Goal: Task Accomplishment & Management: Manage account settings

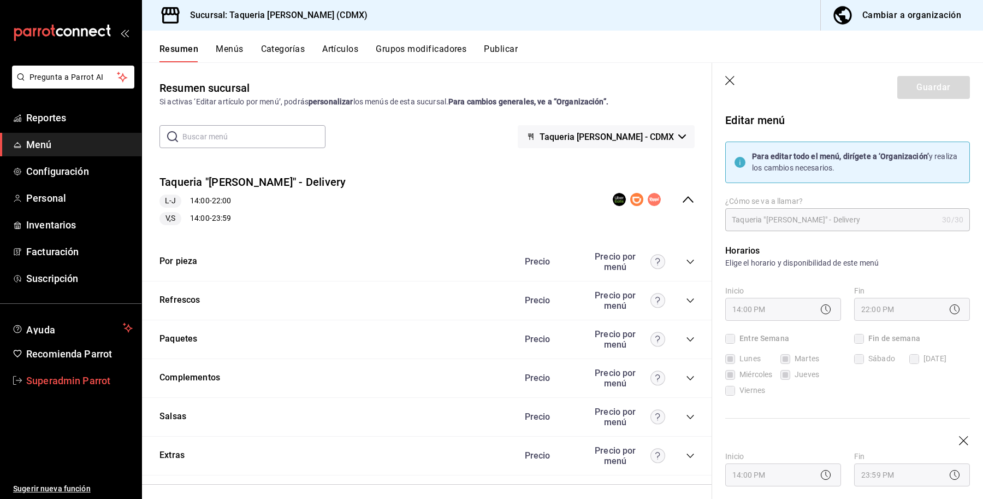
click at [68, 376] on span "Superadmin Parrot" at bounding box center [79, 380] width 106 height 15
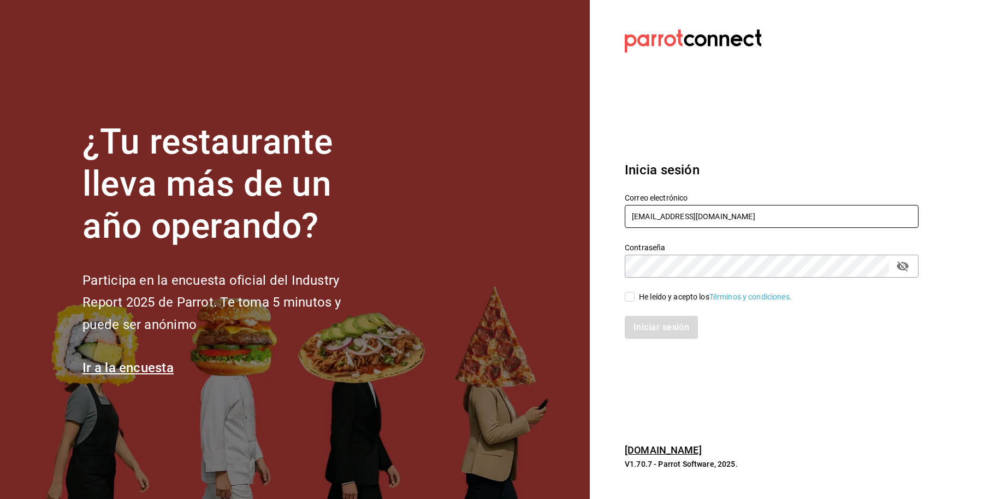
click at [788, 227] on input "taqueriadonpepe@cdmx.com" at bounding box center [772, 216] width 294 height 23
click at [767, 221] on input "taqueriadonpepe@cdmx.com" at bounding box center [772, 216] width 294 height 23
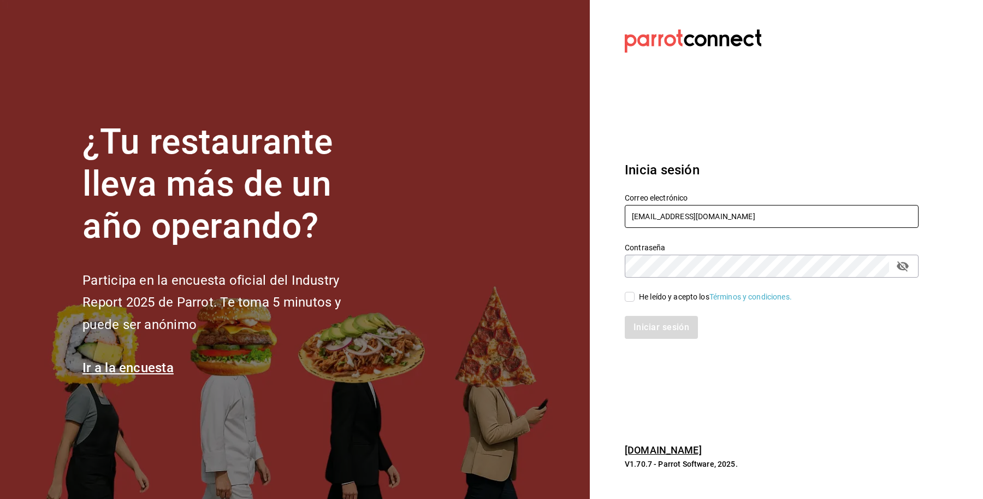
click at [766, 221] on input "taqueriadonpepe@cdmx.com" at bounding box center [772, 216] width 294 height 23
paste input "gui@park."
type input "taqueriadonpepe@cdmx.gui@park.com"
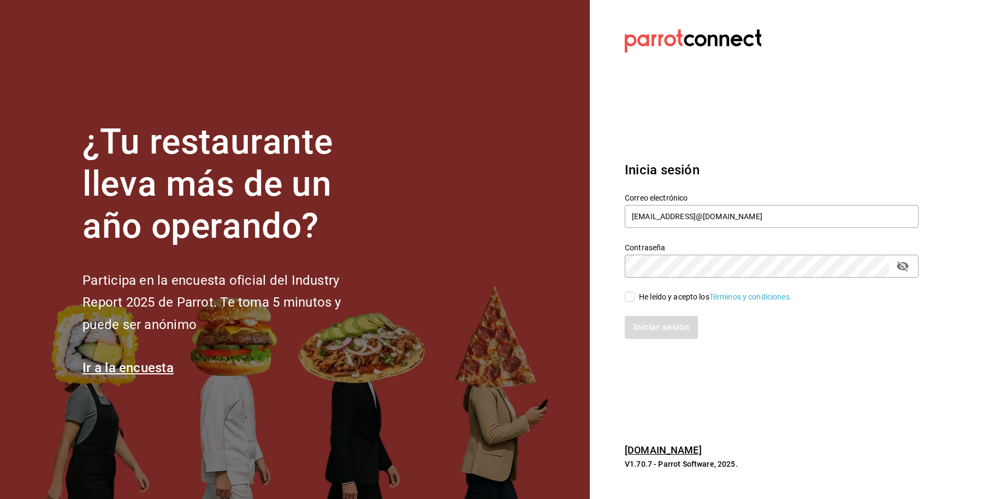
click at [662, 299] on div "He leído y acepto los Términos y condiciones." at bounding box center [715, 296] width 153 height 11
click at [635, 299] on input "He leído y acepto los Términos y condiciones." at bounding box center [630, 297] width 10 height 10
checkbox input "true"
drag, startPoint x: 779, startPoint y: 217, endPoint x: 593, endPoint y: 217, distance: 185.7
click at [593, 217] on section "Datos incorrectos. Verifica que tu Correo o Contraseña estén bien escritos. Ini…" at bounding box center [767, 249] width 355 height 499
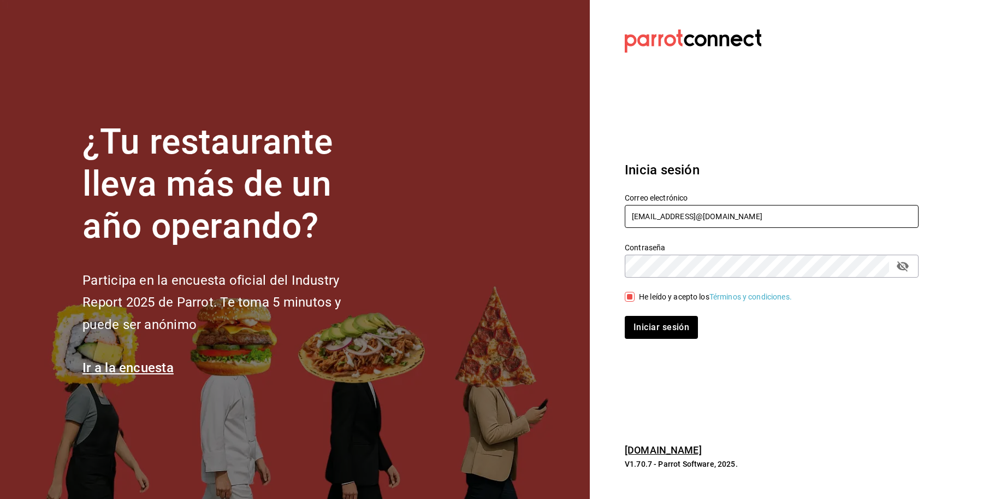
paste input "text"
type input "[EMAIL_ADDRESS][DOMAIN_NAME]"
click at [577, 265] on div "¿Tu restaurante lleva más de un año operando? Participa en la encuesta oficial …" at bounding box center [491, 249] width 983 height 499
click at [653, 328] on button "Iniciar sesión" at bounding box center [662, 327] width 74 height 23
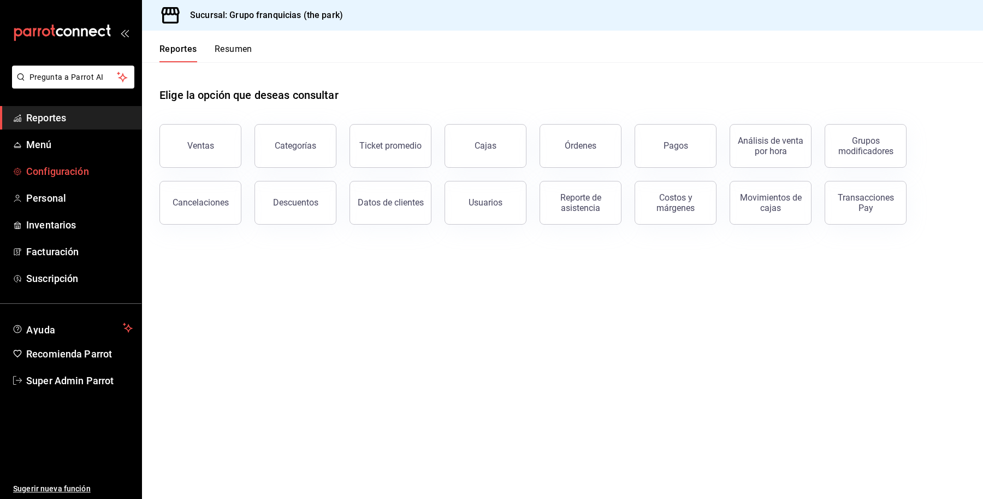
click at [45, 174] on span "Configuración" at bounding box center [79, 171] width 106 height 15
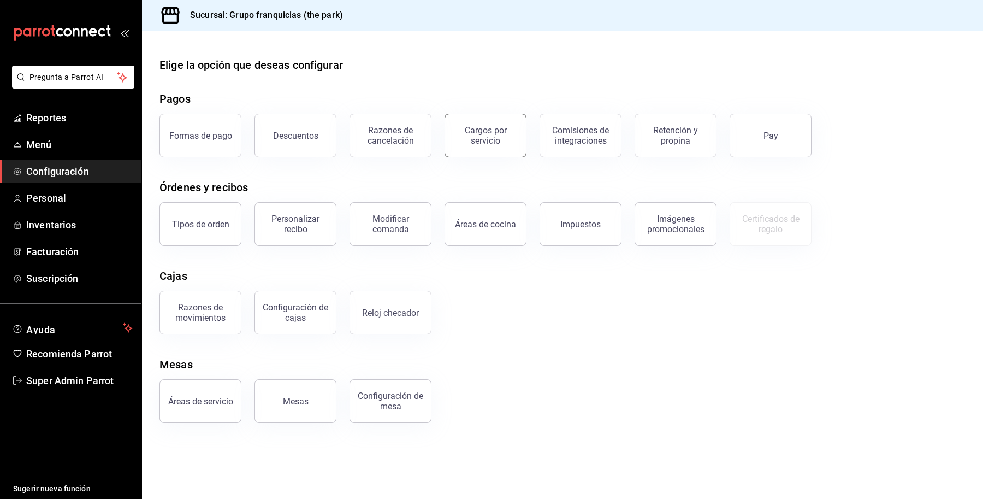
click at [473, 137] on div "Cargos por servicio" at bounding box center [486, 135] width 68 height 21
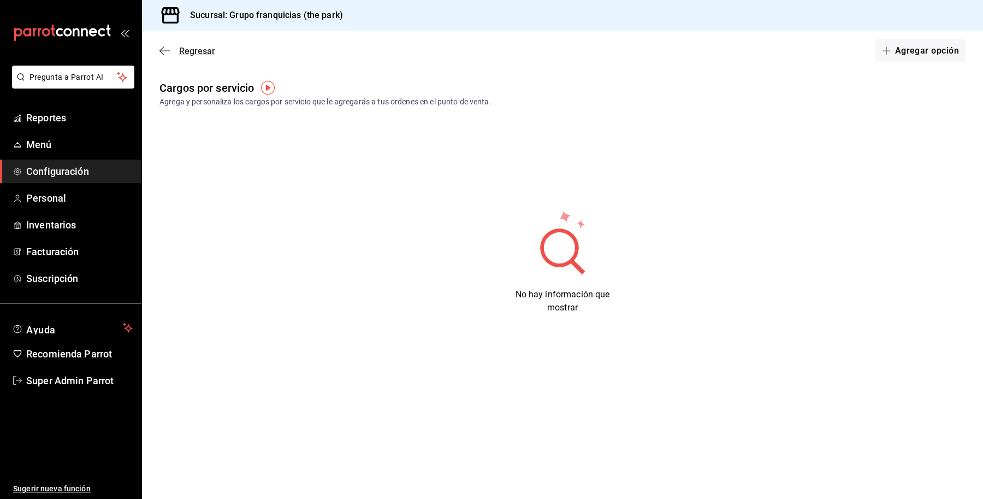
click at [180, 46] on span "Regresar" at bounding box center [197, 51] width 36 height 10
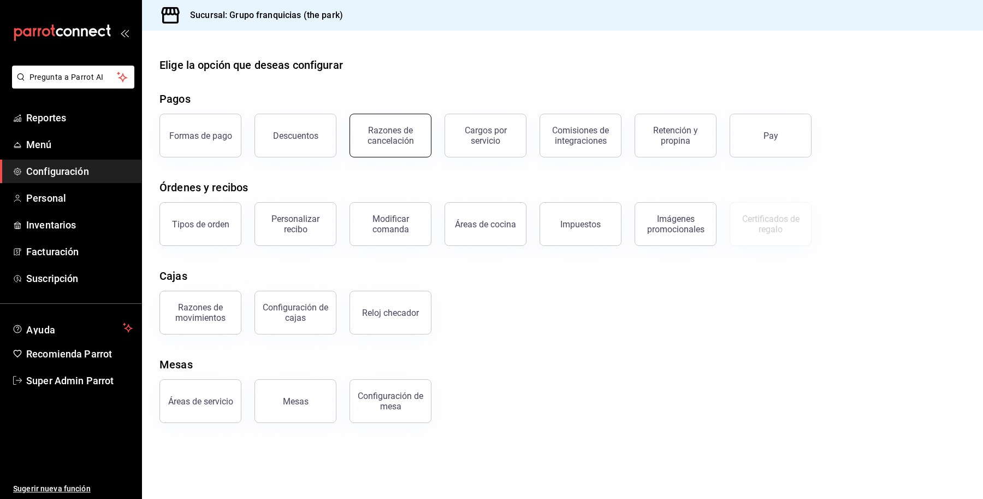
click at [382, 140] on div "Razones de cancelación" at bounding box center [391, 135] width 68 height 21
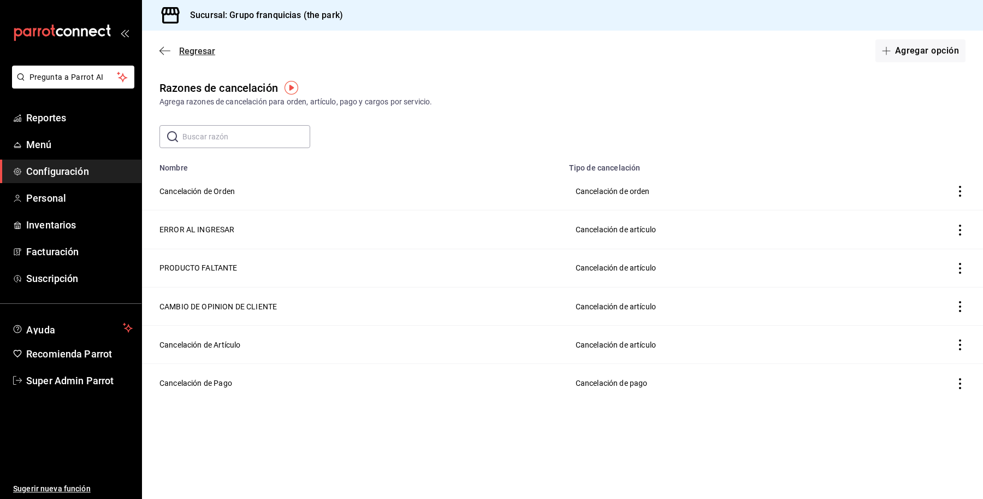
click at [189, 53] on span "Regresar" at bounding box center [197, 51] width 36 height 10
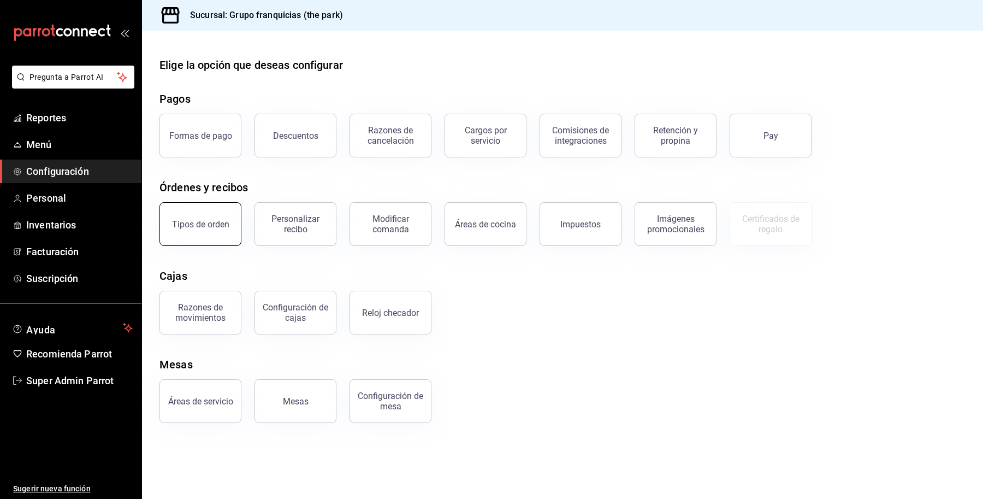
click at [209, 224] on div "Tipos de orden" at bounding box center [200, 224] width 57 height 10
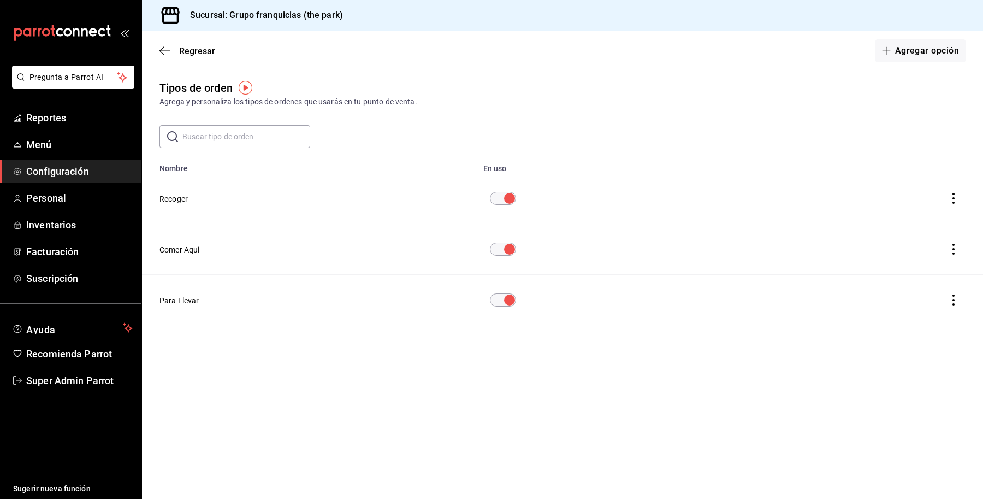
click at [180, 63] on div "Regresar Agregar opción" at bounding box center [562, 51] width 841 height 40
click at [181, 50] on span "Regresar" at bounding box center [197, 51] width 36 height 10
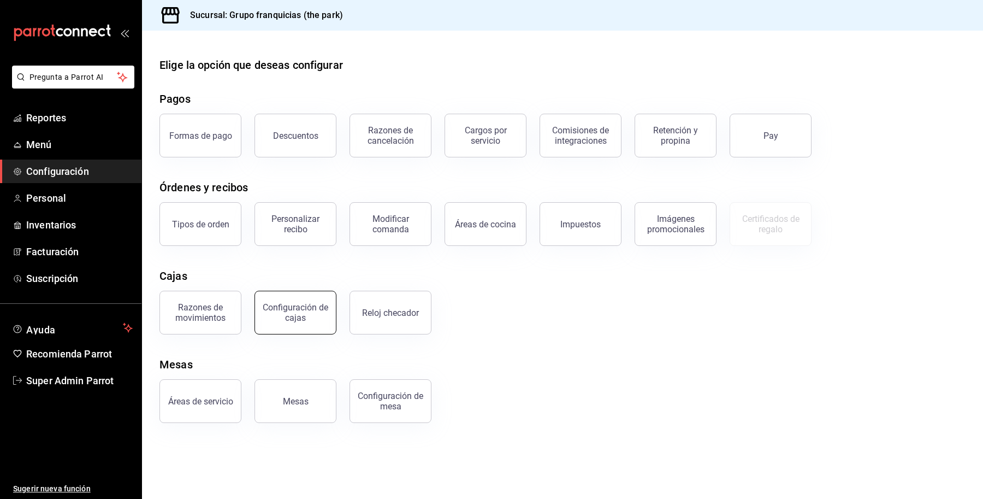
click at [279, 304] on div "Configuración de cajas" at bounding box center [296, 312] width 68 height 21
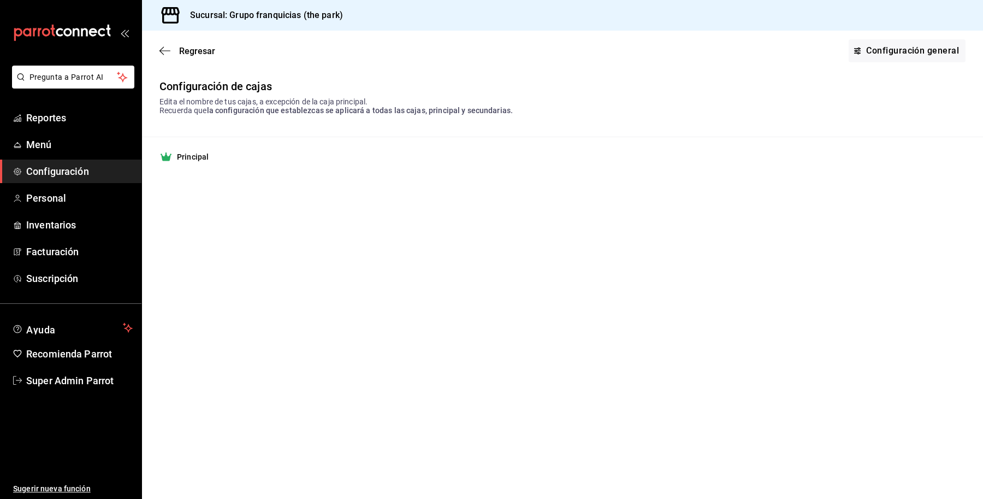
click at [191, 156] on strong "Principal" at bounding box center [193, 156] width 32 height 11
click at [894, 46] on link "Configuración general" at bounding box center [907, 50] width 117 height 23
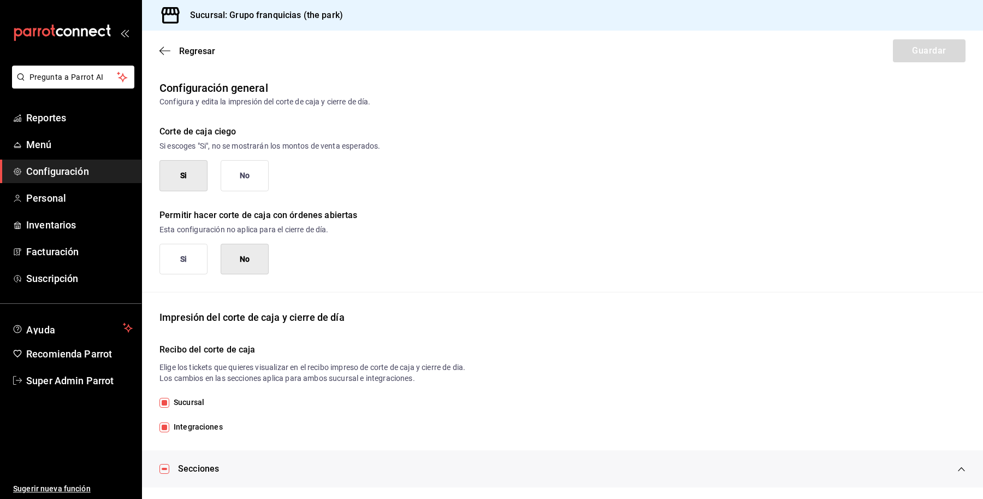
click at [181, 42] on div "Regresar Guardar" at bounding box center [562, 51] width 841 height 40
click at [187, 49] on span "Regresar" at bounding box center [197, 51] width 36 height 10
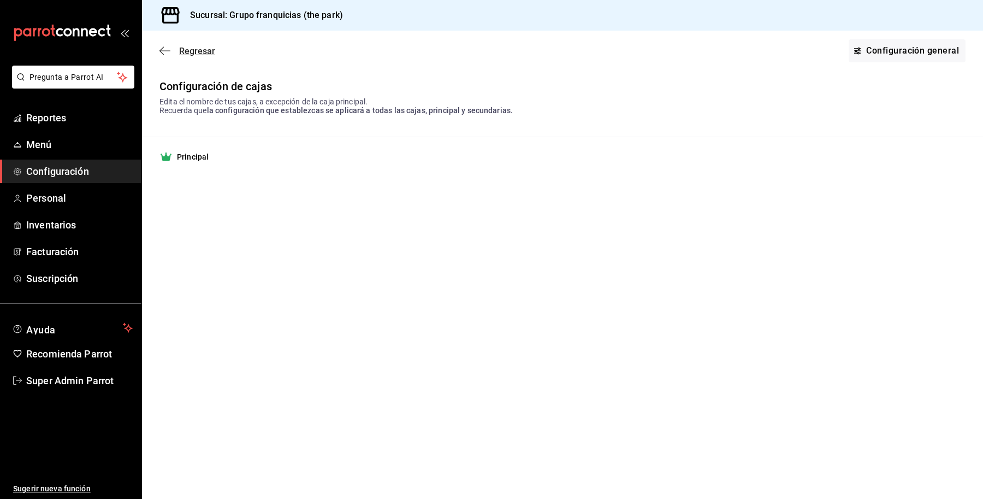
click at [187, 50] on span "Regresar" at bounding box center [197, 51] width 36 height 10
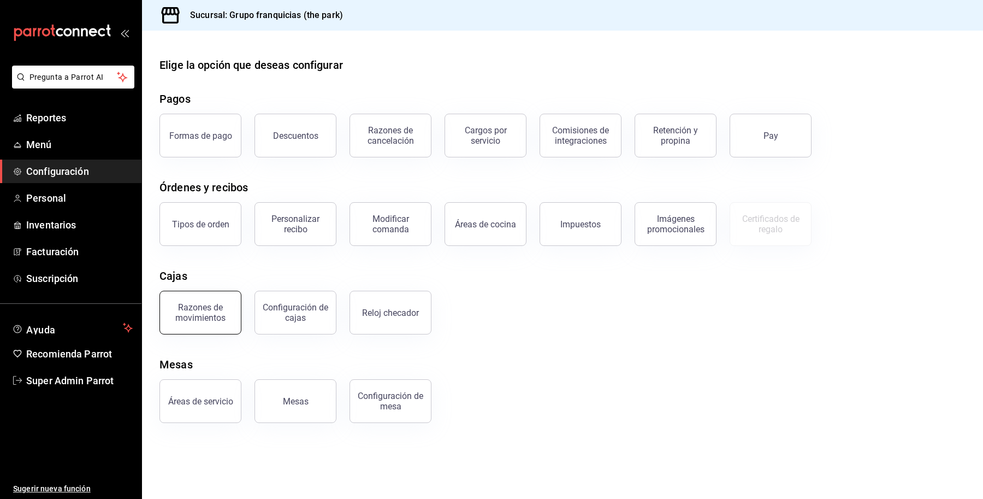
click at [193, 317] on div "Razones de movimientos" at bounding box center [201, 312] width 68 height 21
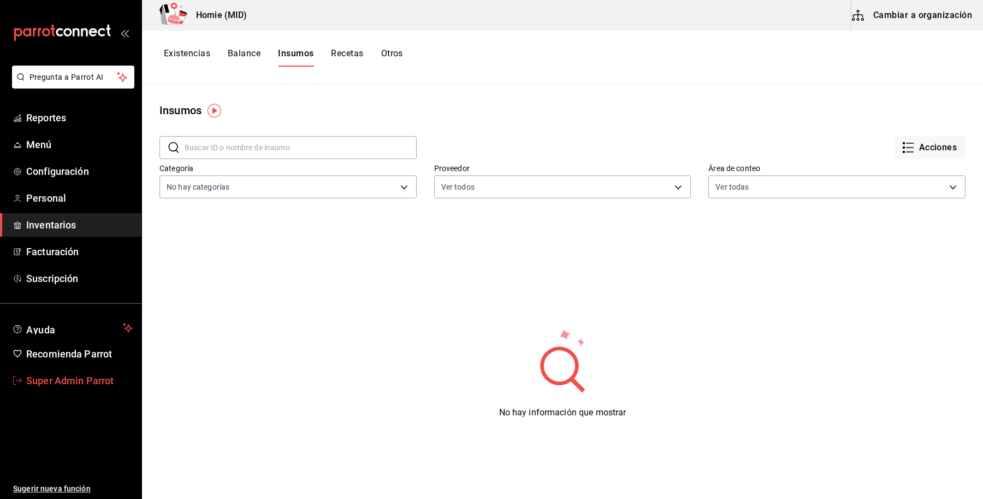
click at [73, 370] on link "Super Admin Parrot" at bounding box center [70, 380] width 141 height 23
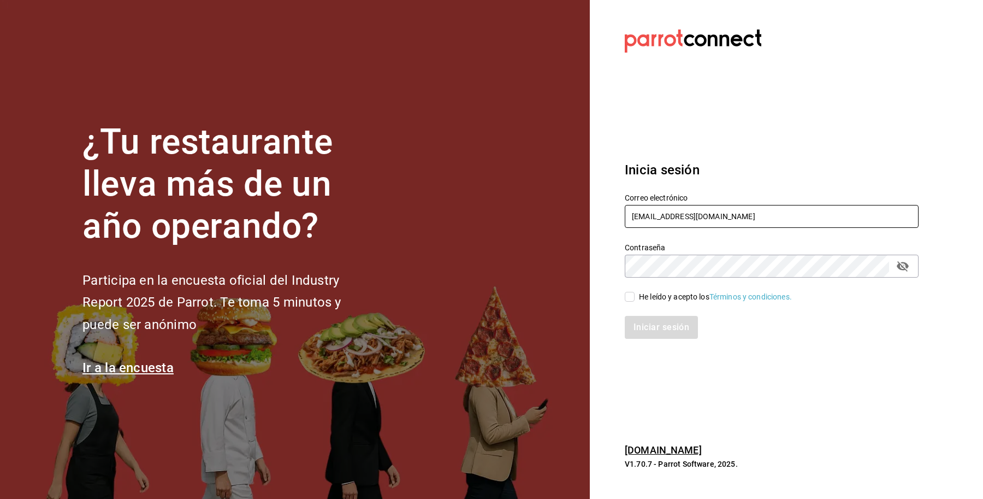
drag, startPoint x: 756, startPoint y: 224, endPoint x: 524, endPoint y: 233, distance: 232.3
click at [524, 233] on div "¿Tu restaurante lleva más de un año operando? Participa en la encuesta oficial …" at bounding box center [491, 249] width 983 height 499
type input "[EMAIL_ADDRESS][DOMAIN_NAME]"
click at [643, 299] on div "He leído y acepto los Términos y condiciones." at bounding box center [715, 296] width 153 height 11
click at [635, 299] on input "He leído y acepto los Términos y condiciones." at bounding box center [630, 297] width 10 height 10
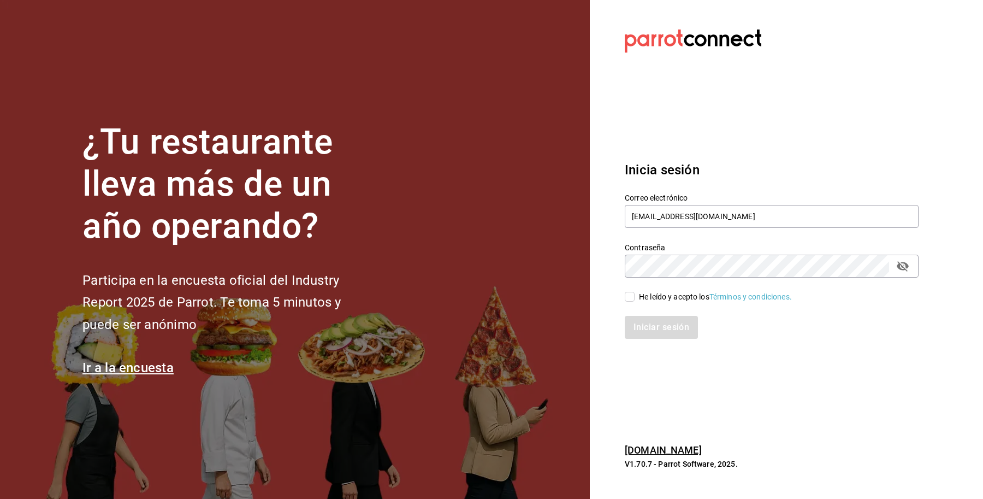
checkbox input "true"
click at [631, 321] on button "Iniciar sesión" at bounding box center [662, 327] width 74 height 23
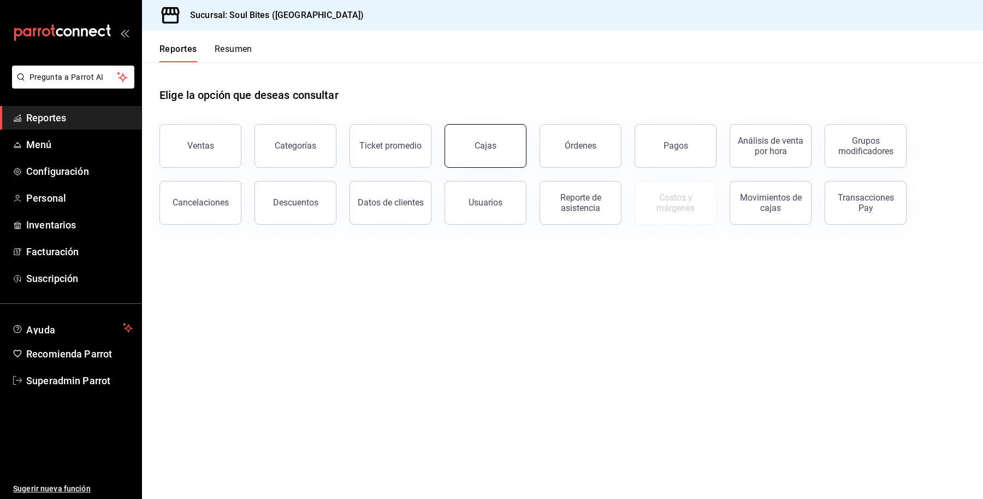
click at [504, 150] on link "Cajas" at bounding box center [486, 146] width 82 height 44
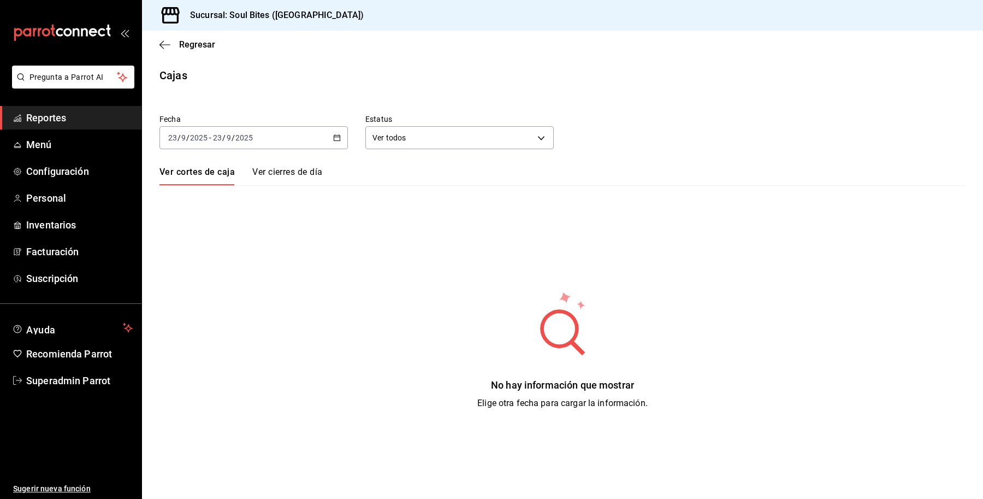
click at [299, 173] on link "Ver cierres de día" at bounding box center [287, 176] width 70 height 19
click at [238, 128] on div "2025-09-23 23 / 9 / 2025 - 2025-09-23 23 / 9 / 2025" at bounding box center [253, 137] width 188 height 23
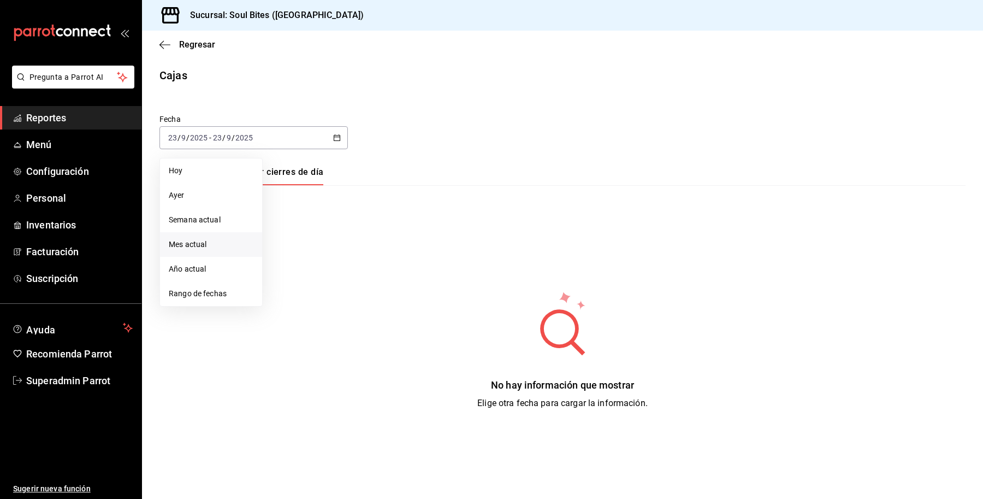
click at [195, 250] on li "Mes actual" at bounding box center [211, 244] width 102 height 25
click at [195, 47] on span "Regresar" at bounding box center [197, 44] width 36 height 10
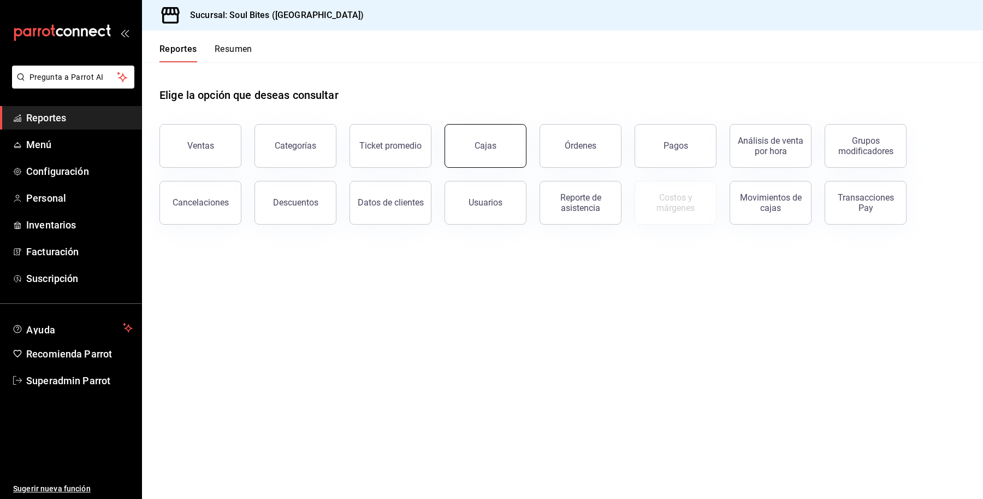
click at [460, 137] on link "Cajas" at bounding box center [486, 146] width 82 height 44
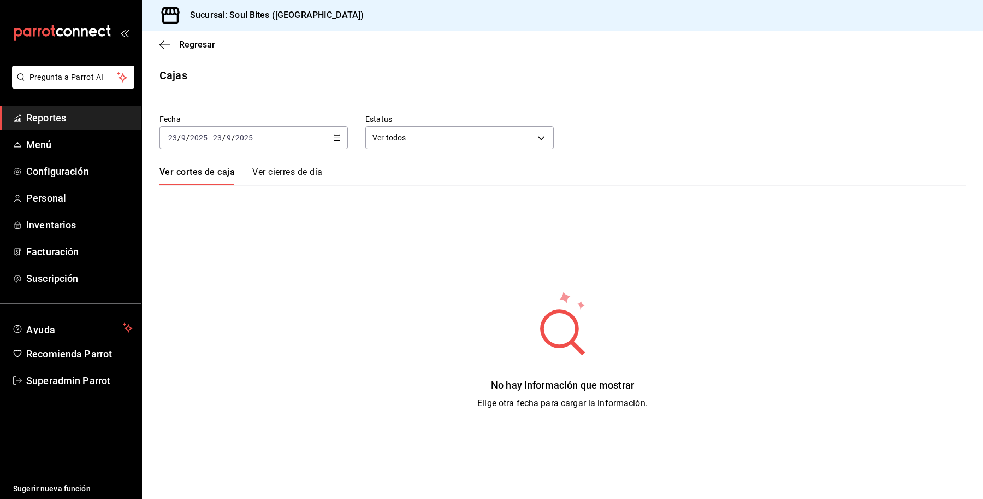
click at [230, 138] on input "9" at bounding box center [228, 137] width 5 height 9
click at [200, 270] on span "Año actual" at bounding box center [211, 268] width 85 height 11
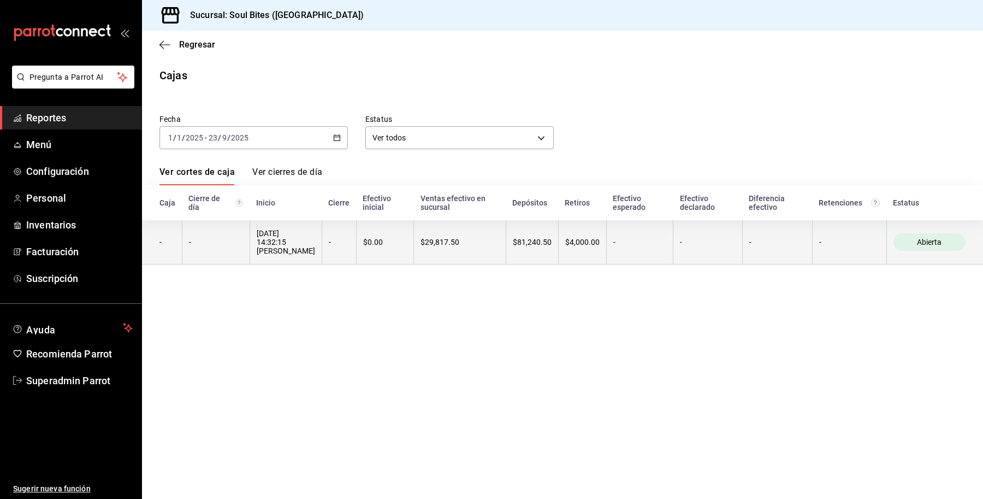
click at [330, 246] on div "-" at bounding box center [339, 242] width 21 height 9
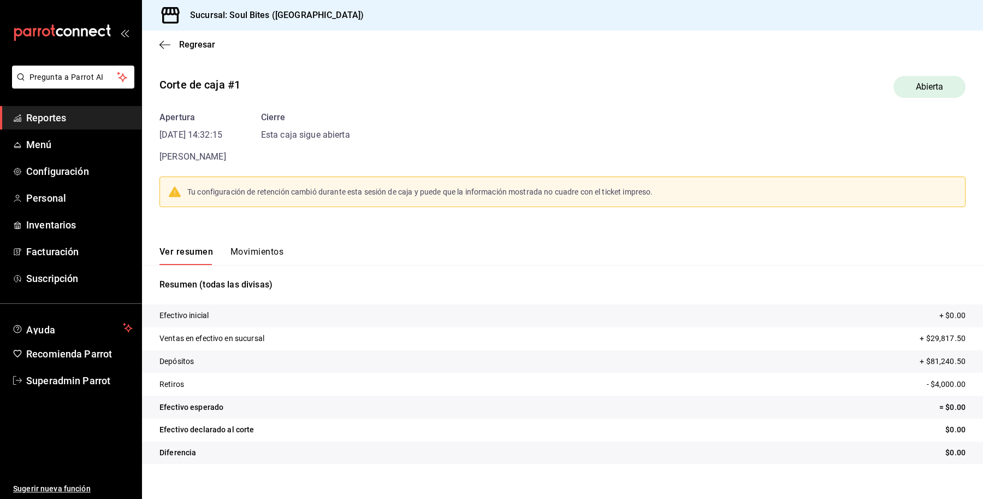
click at [257, 255] on button "Movimientos" at bounding box center [256, 255] width 53 height 19
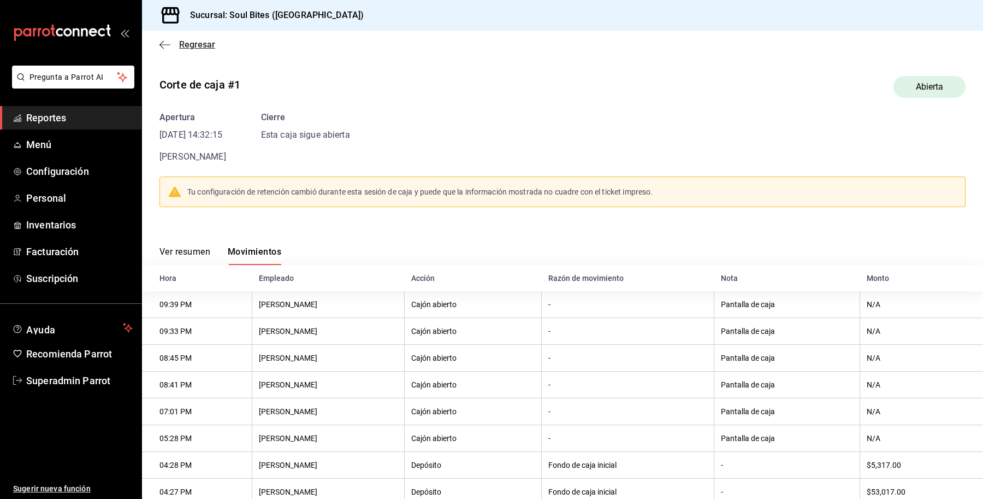
click at [189, 43] on span "Regresar" at bounding box center [197, 44] width 36 height 10
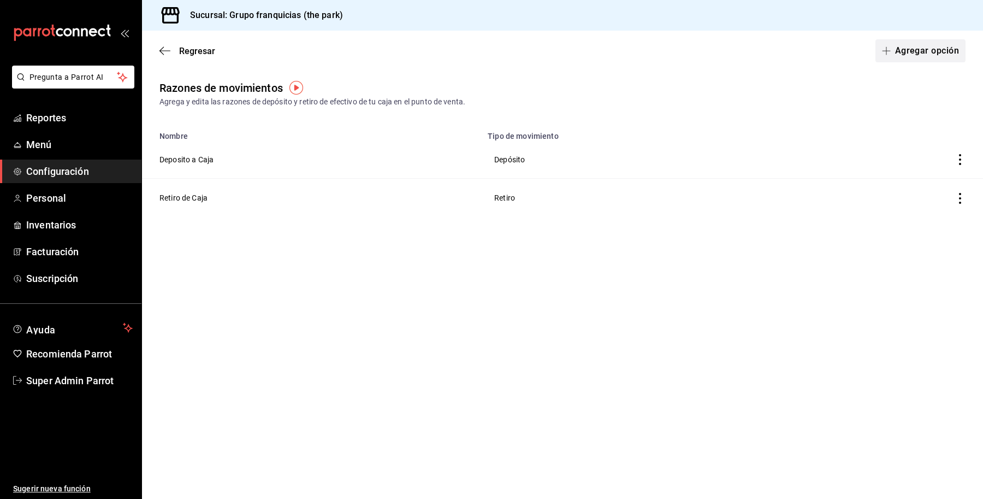
click at [922, 51] on button "Agregar opción" at bounding box center [920, 50] width 90 height 23
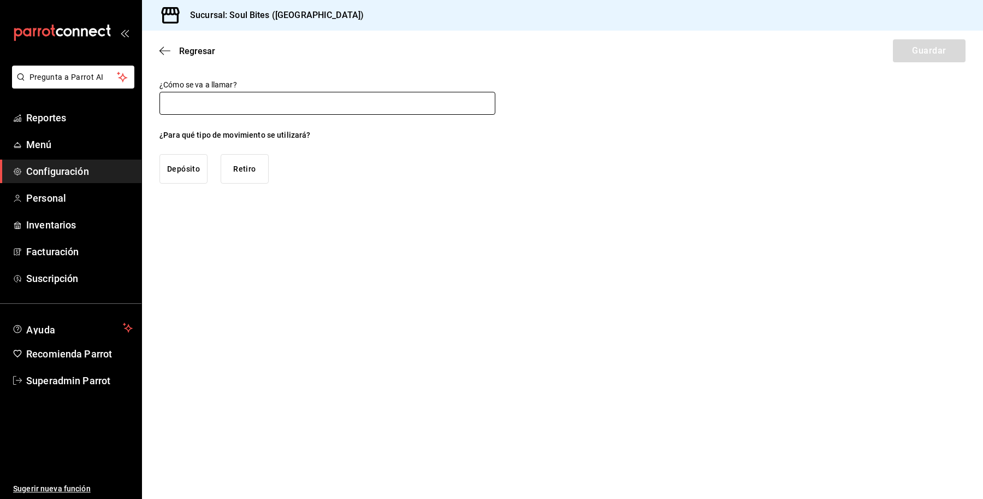
click at [231, 106] on input "text" at bounding box center [327, 103] width 336 height 23
click at [411, 158] on div "¿Para qué tipo de movimiento se utilizará? Depósito Retiro" at bounding box center [327, 156] width 336 height 54
click at [246, 165] on button "Retiro" at bounding box center [245, 168] width 48 height 29
click at [315, 104] on input "text" at bounding box center [327, 103] width 336 height 23
type input "Pago de propina"
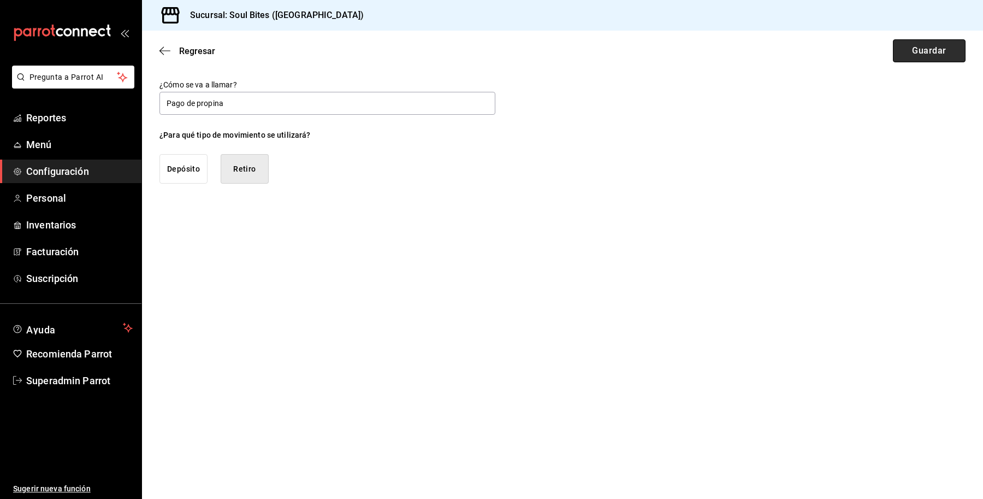
click at [919, 48] on button "Guardar" at bounding box center [929, 50] width 73 height 23
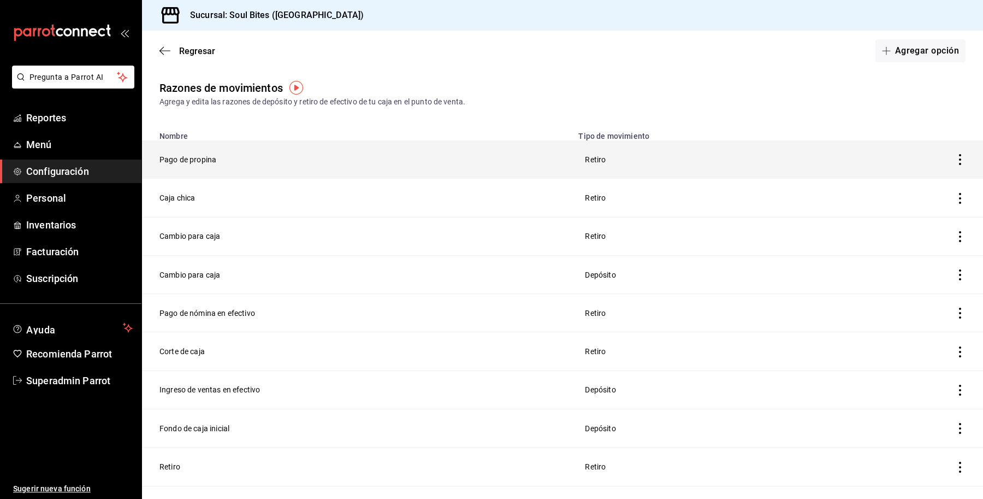
click at [955, 161] on icon "button" at bounding box center [960, 159] width 11 height 11
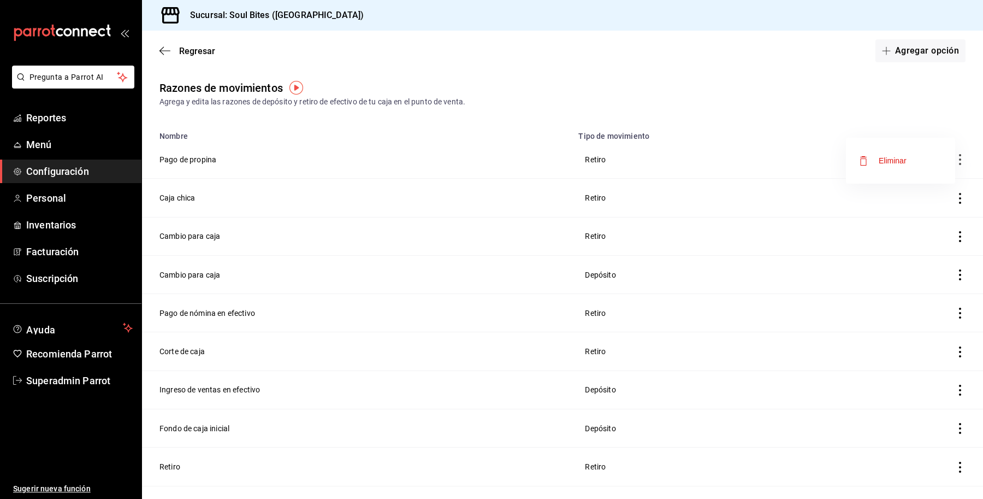
click at [882, 155] on span "Eliminar" at bounding box center [883, 160] width 48 height 13
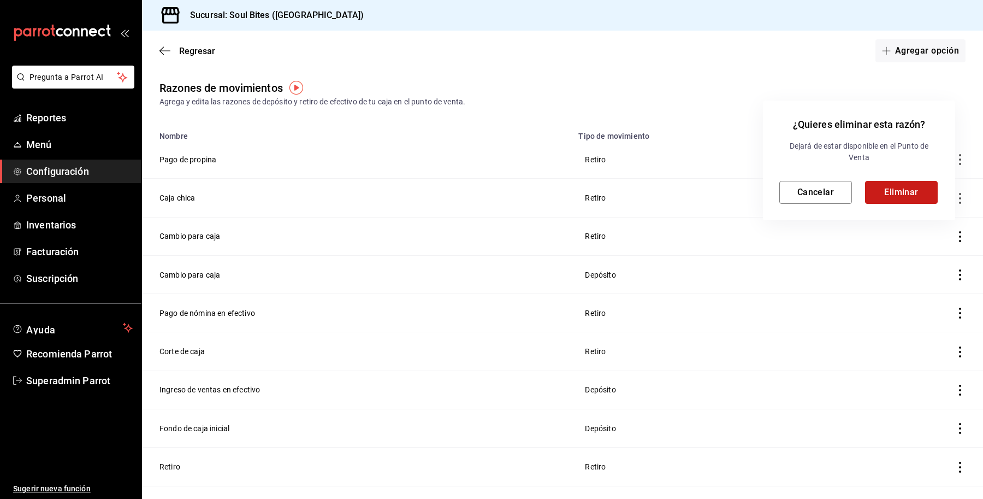
click at [898, 184] on button "Eliminar" at bounding box center [901, 192] width 73 height 23
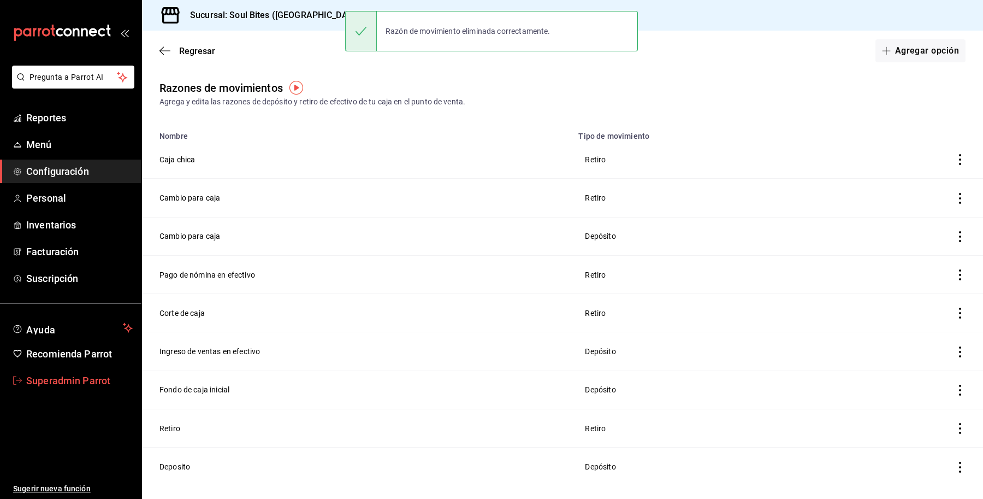
click at [72, 377] on span "Superadmin Parrot" at bounding box center [79, 380] width 106 height 15
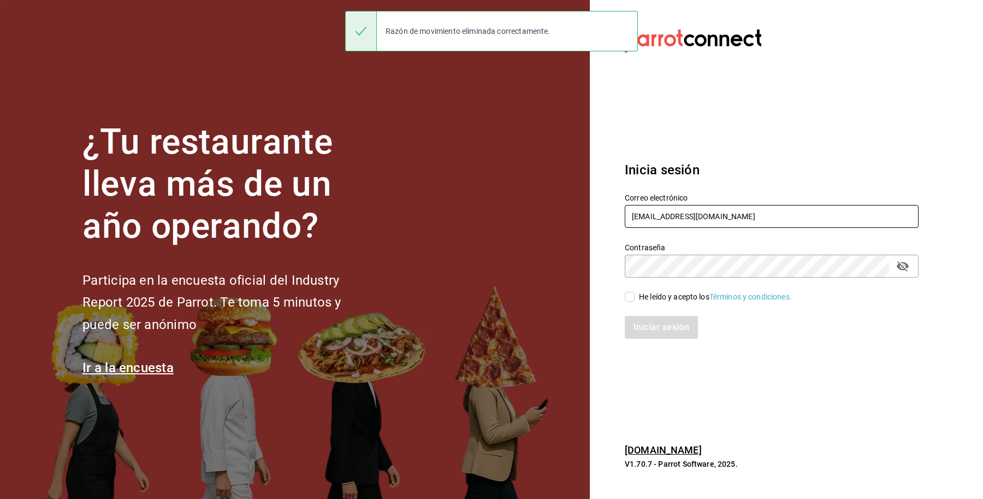
drag, startPoint x: 751, startPoint y: 211, endPoint x: 724, endPoint y: 217, distance: 28.0
click at [724, 217] on input "soulbites@mty.com" at bounding box center [772, 216] width 294 height 23
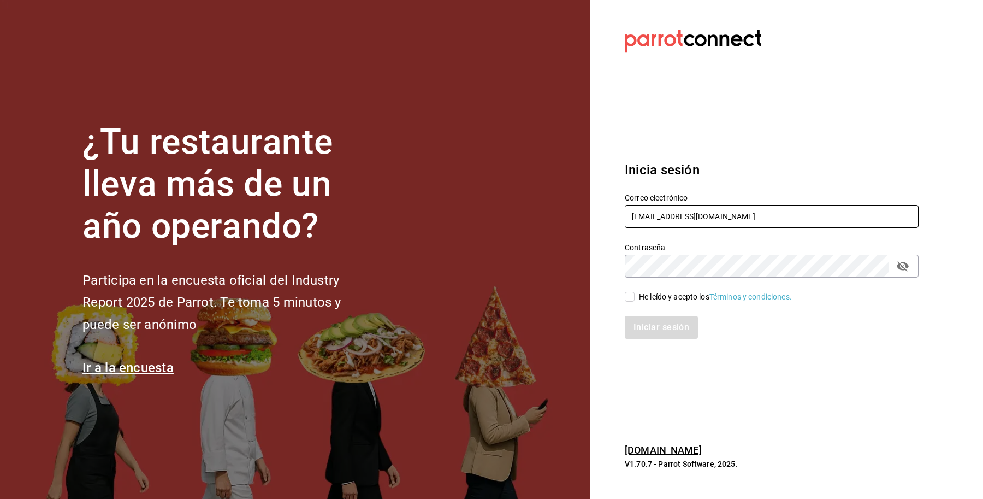
drag, startPoint x: 724, startPoint y: 217, endPoint x: 611, endPoint y: 221, distance: 113.6
click at [611, 221] on section "Datos incorrectos. Verifica que tu Correo o Contraseña estén bien escritos. Ini…" at bounding box center [767, 249] width 355 height 499
type input "[EMAIL_ADDRESS][DOMAIN_NAME]"
click at [633, 289] on div "He leído y acepto los Términos y condiciones." at bounding box center [765, 289] width 307 height 25
click at [641, 299] on div "He leído y acepto los Términos y condiciones." at bounding box center [715, 296] width 153 height 11
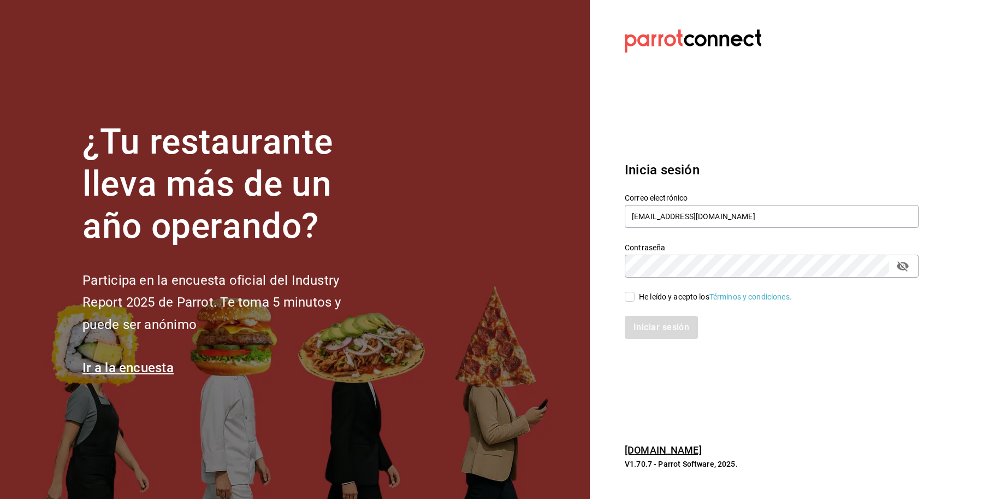
click at [635, 299] on input "He leído y acepto los Términos y condiciones." at bounding box center [630, 297] width 10 height 10
checkbox input "true"
click at [653, 333] on button "Iniciar sesión" at bounding box center [662, 327] width 74 height 23
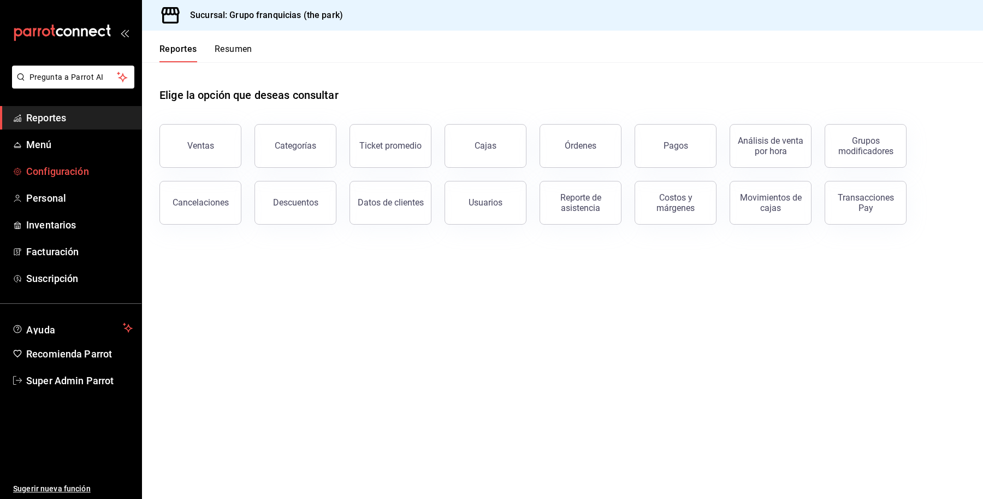
click at [61, 165] on span "Configuración" at bounding box center [79, 171] width 106 height 15
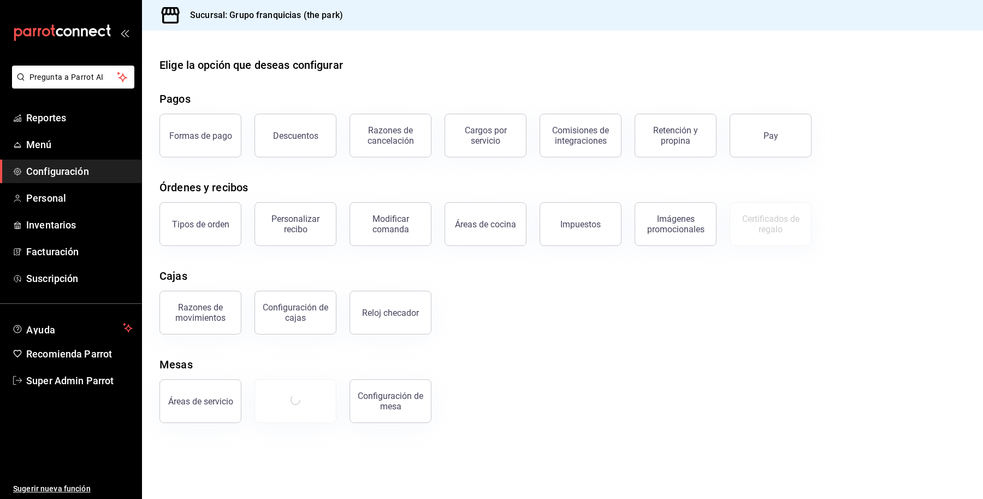
click at [209, 322] on button "Razones de movimientos" at bounding box center [200, 313] width 82 height 44
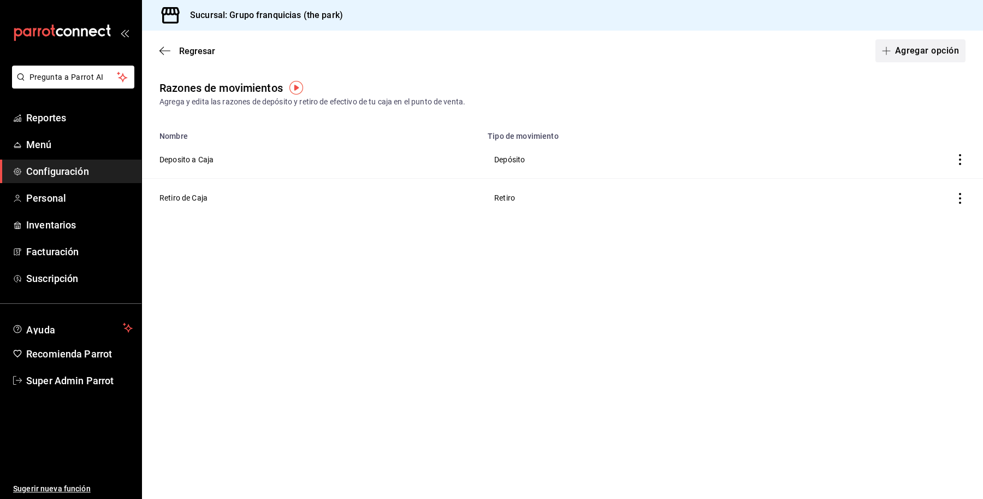
click at [924, 58] on button "Agregar opción" at bounding box center [920, 50] width 90 height 23
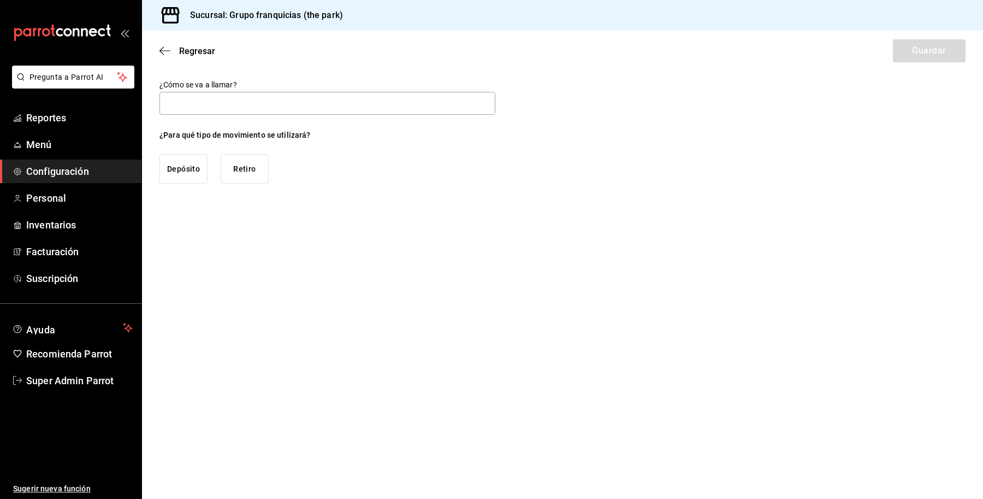
click at [246, 163] on button "Retiro" at bounding box center [245, 168] width 48 height 29
click at [246, 111] on input "text" at bounding box center [327, 103] width 336 height 23
type input "Pago de Propina"
click at [932, 44] on button "Guardar" at bounding box center [929, 50] width 73 height 23
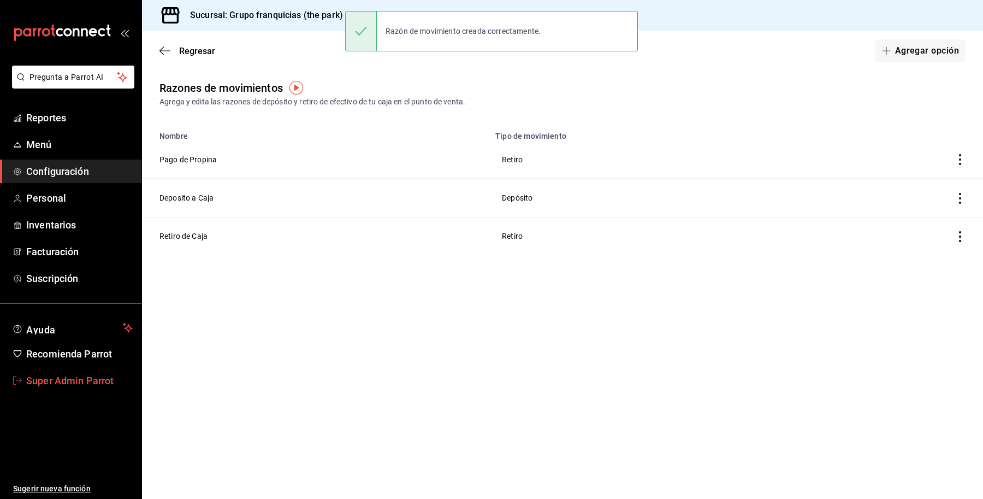
click at [66, 370] on link "Super Admin Parrot" at bounding box center [70, 380] width 141 height 23
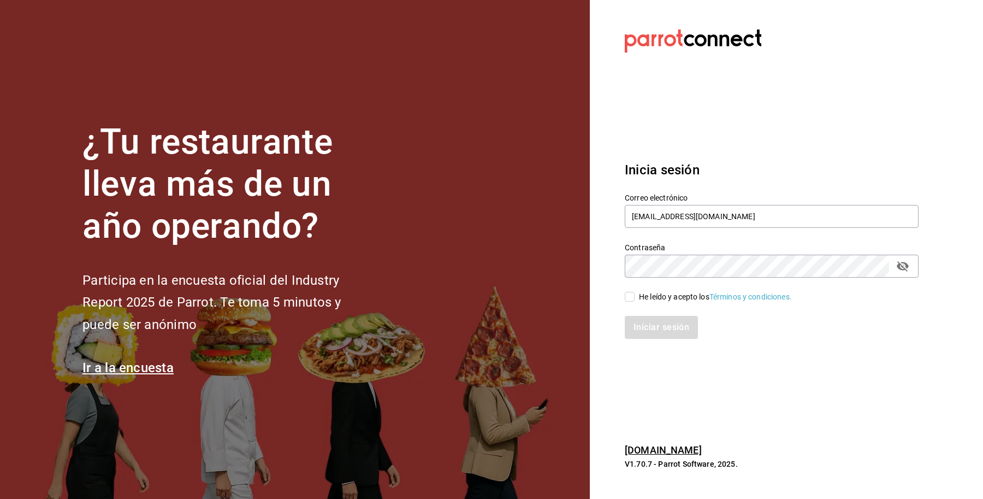
click at [708, 200] on label "Correo electrónico" at bounding box center [772, 198] width 294 height 8
click at [705, 210] on input "[EMAIL_ADDRESS][DOMAIN_NAME]" at bounding box center [772, 216] width 294 height 23
click at [705, 211] on input "[EMAIL_ADDRESS][DOMAIN_NAME]" at bounding box center [772, 216] width 294 height 23
click at [614, 220] on div "Correo electrónico [EMAIL_ADDRESS][DOMAIN_NAME]" at bounding box center [765, 205] width 307 height 50
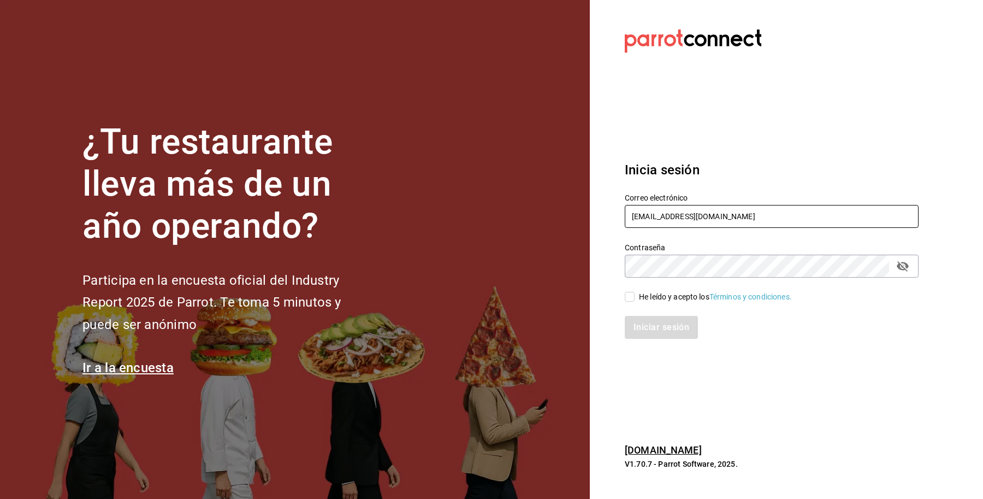
paste input "matadechile@metepec"
type input "[EMAIL_ADDRESS][DOMAIN_NAME]"
click at [655, 300] on div "He leído y acepto los Términos y condiciones." at bounding box center [715, 296] width 153 height 11
click at [635, 300] on input "He leído y acepto los Términos y condiciones." at bounding box center [630, 297] width 10 height 10
checkbox input "true"
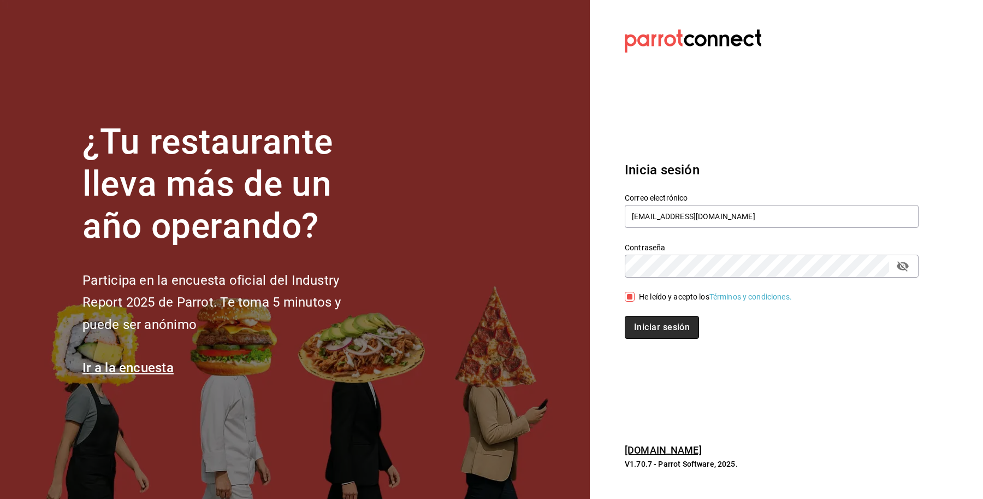
click at [656, 331] on button "Iniciar sesión" at bounding box center [662, 327] width 74 height 23
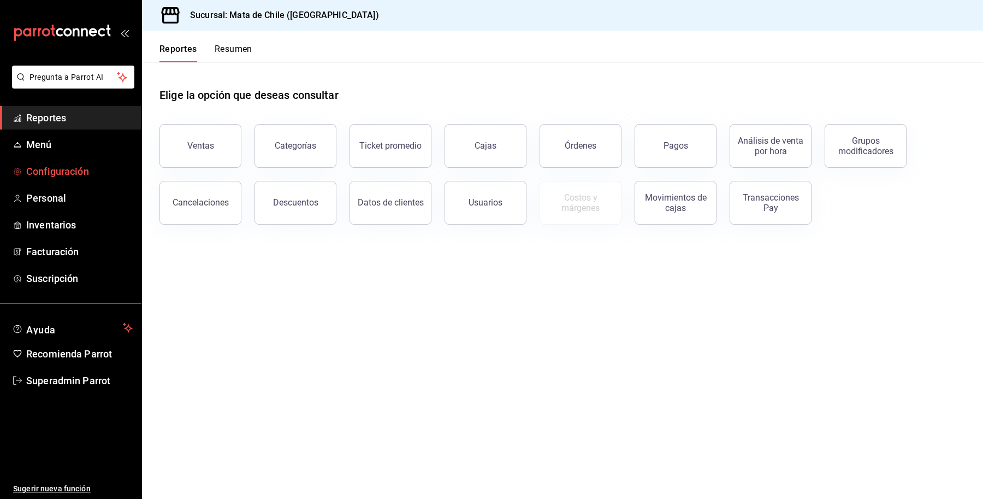
click at [63, 161] on link "Configuración" at bounding box center [70, 170] width 141 height 23
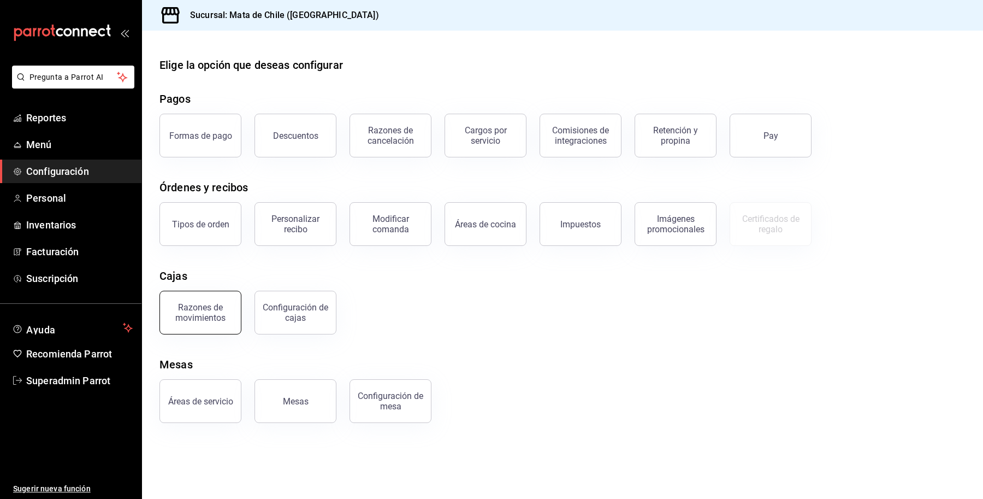
click at [199, 319] on div "Razones de movimientos" at bounding box center [201, 312] width 68 height 21
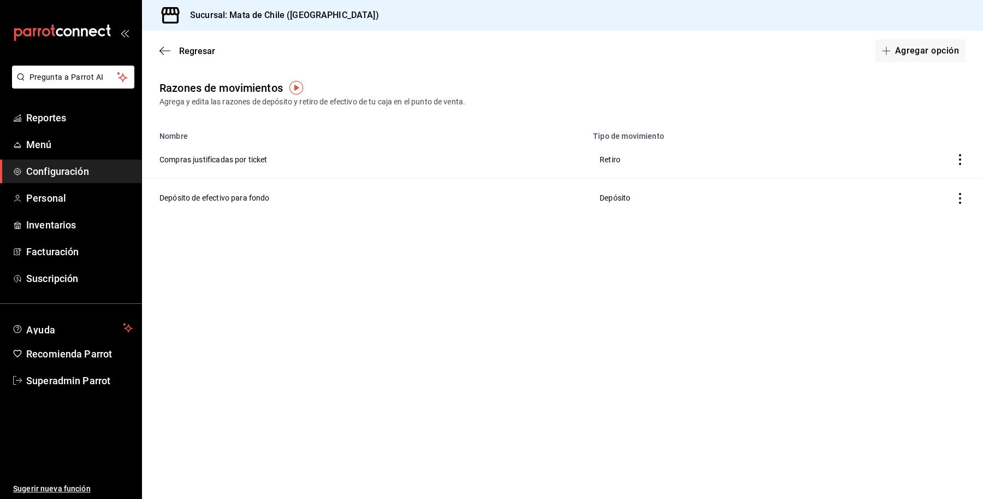
click at [344, 250] on main "Regresar Agregar opción Razones de movimientos Agrega y edita las razones de de…" at bounding box center [562, 265] width 841 height 468
click at [538, 330] on main "Regresar Agregar opción Razones de movimientos Agrega y edita las razones de de…" at bounding box center [562, 265] width 841 height 468
